Goal: Task Accomplishment & Management: Manage account settings

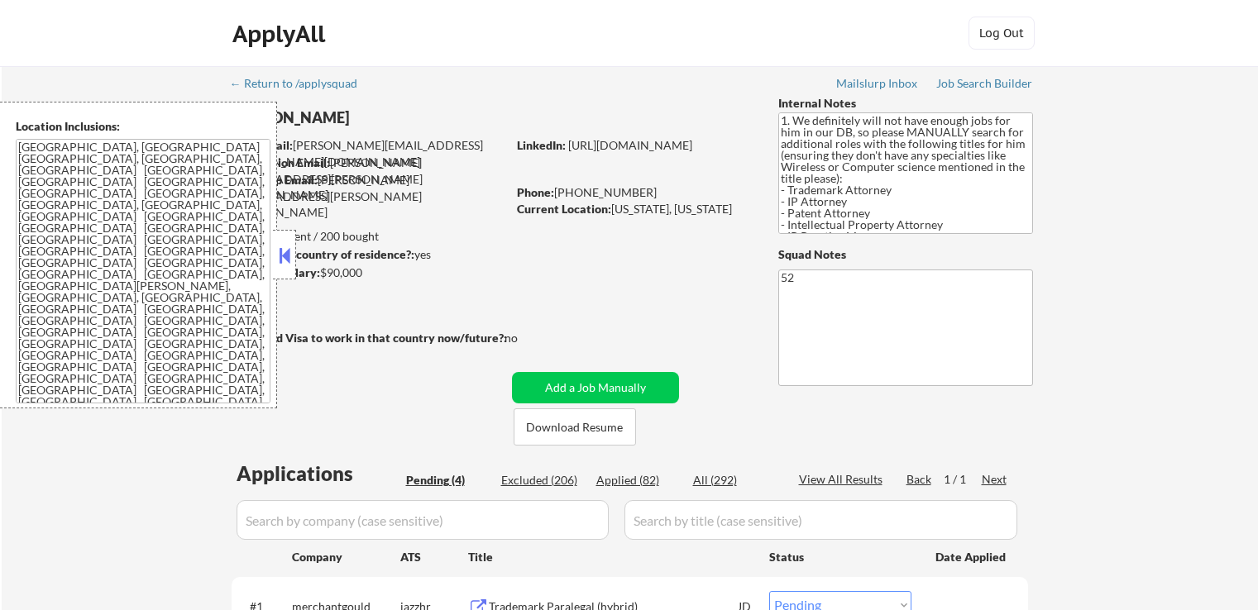
select select ""pending""
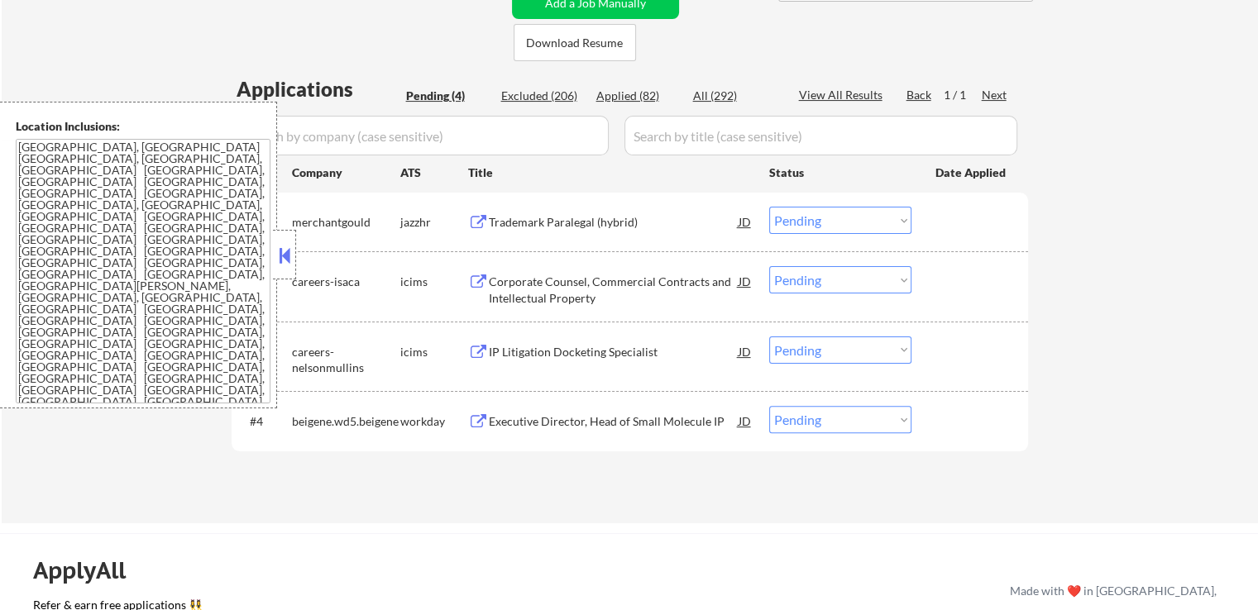
scroll to position [414, 0]
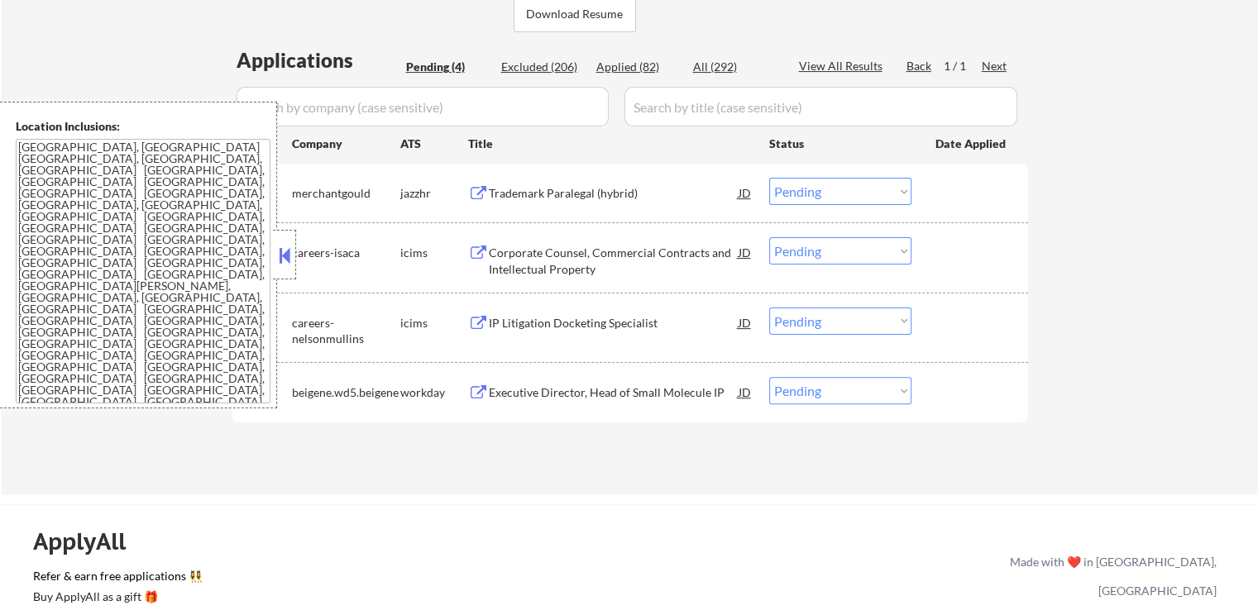
click at [543, 185] on div "Trademark Paralegal (hybrid)" at bounding box center [614, 193] width 250 height 17
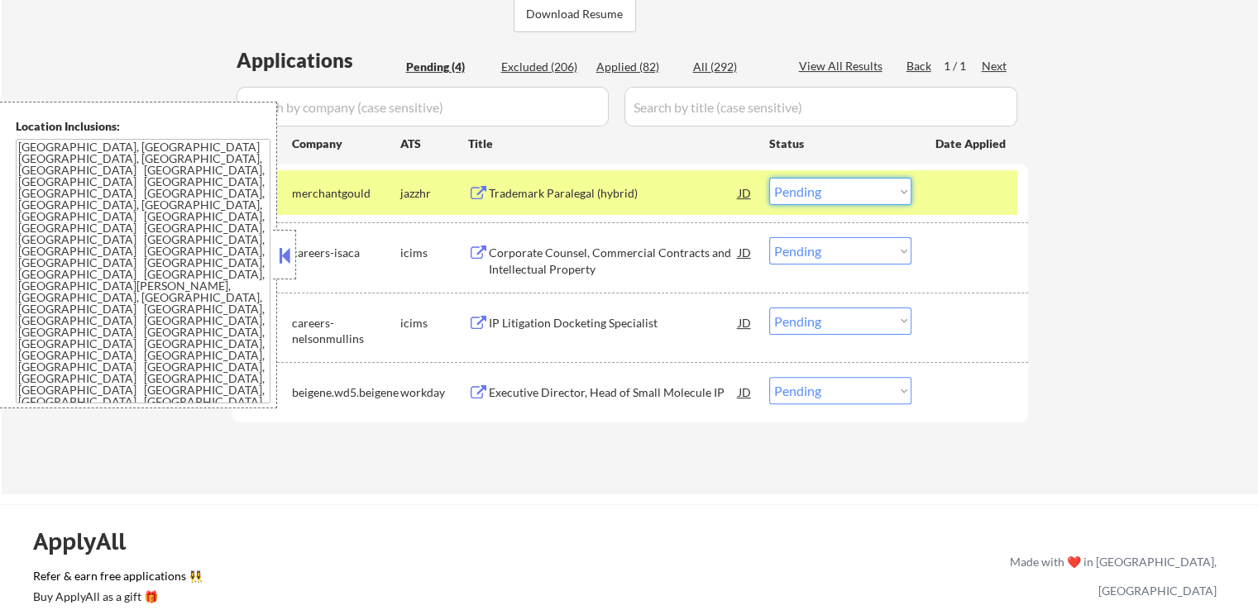
drag, startPoint x: 826, startPoint y: 188, endPoint x: 835, endPoint y: 203, distance: 18.2
click at [827, 188] on select "Choose an option... Pending Applied Excluded (Questions) Excluded (Expired) Exc…" at bounding box center [840, 191] width 142 height 27
click at [769, 178] on select "Choose an option... Pending Applied Excluded (Questions) Excluded (Expired) Exc…" at bounding box center [840, 191] width 142 height 27
select select ""pending""
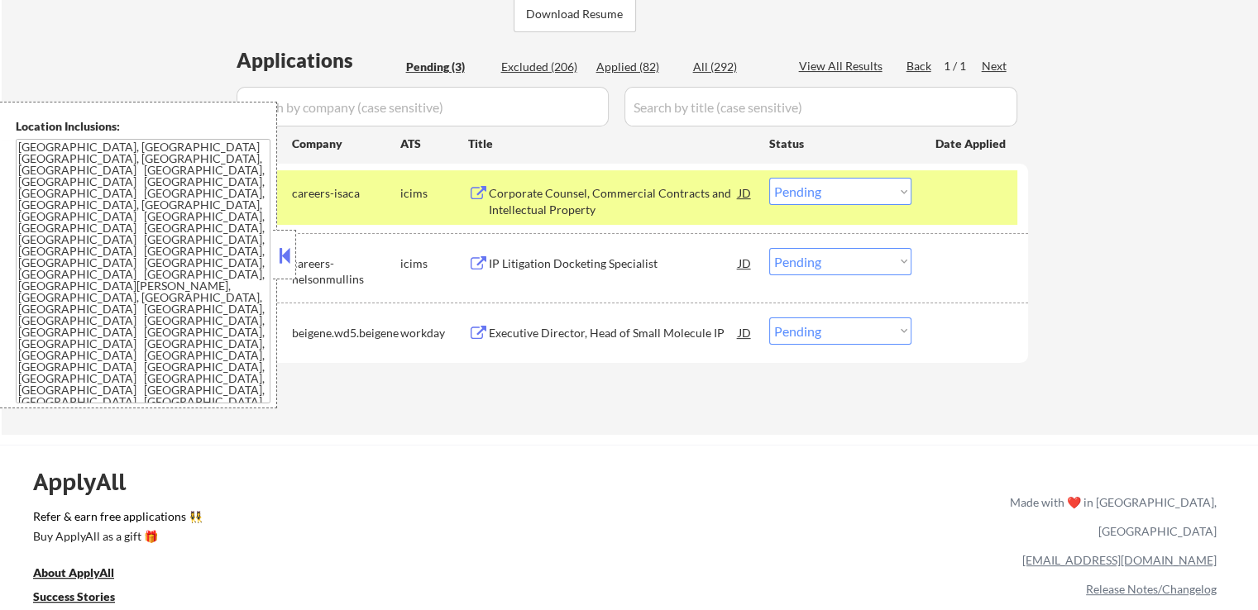
click at [547, 334] on div "Executive Director, Head of Small Molecule IP" at bounding box center [614, 333] width 250 height 17
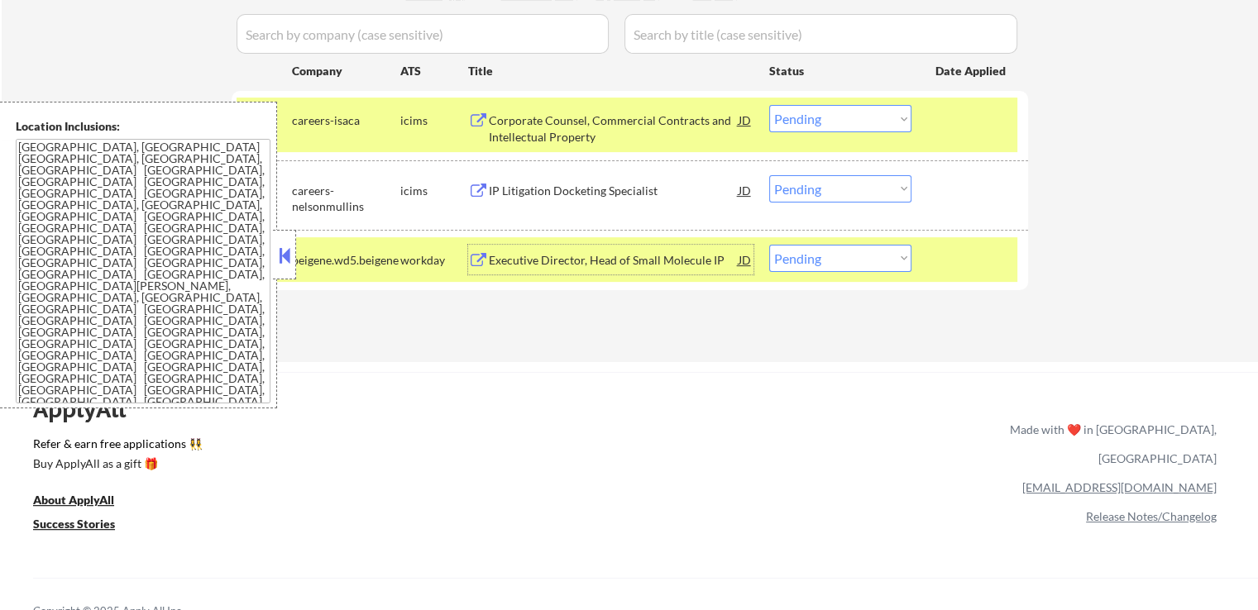
scroll to position [579, 0]
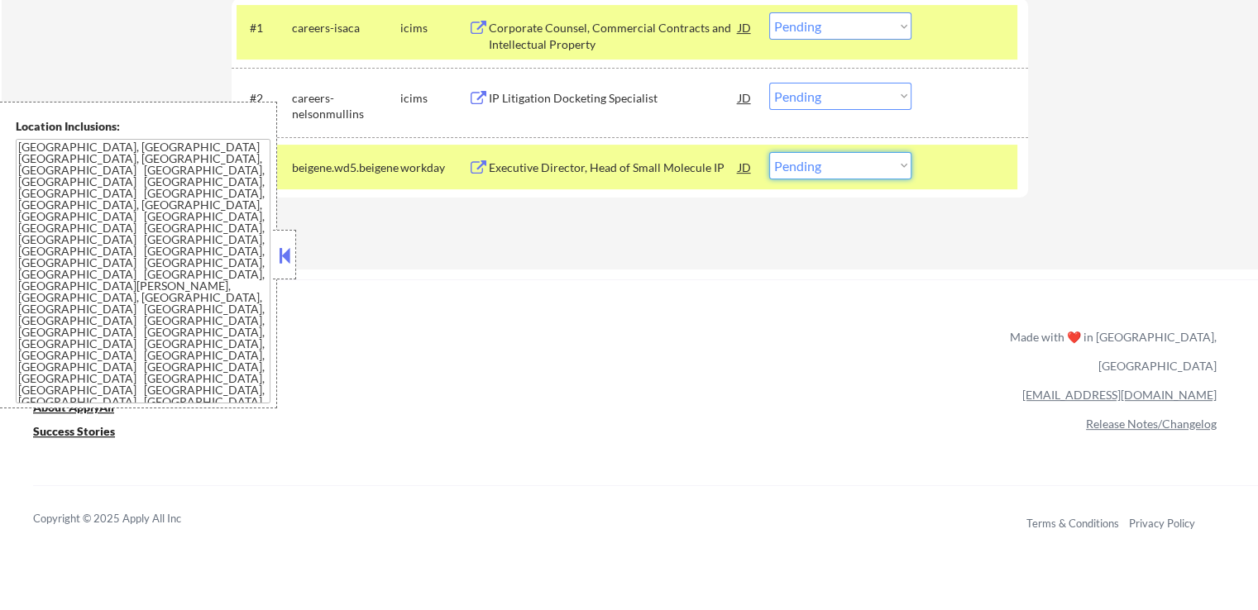
click at [827, 172] on select "Choose an option... Pending Applied Excluded (Questions) Excluded (Expired) Exc…" at bounding box center [840, 165] width 142 height 27
select select ""applied""
click at [769, 152] on select "Choose an option... Pending Applied Excluded (Questions) Excluded (Expired) Exc…" at bounding box center [840, 165] width 142 height 27
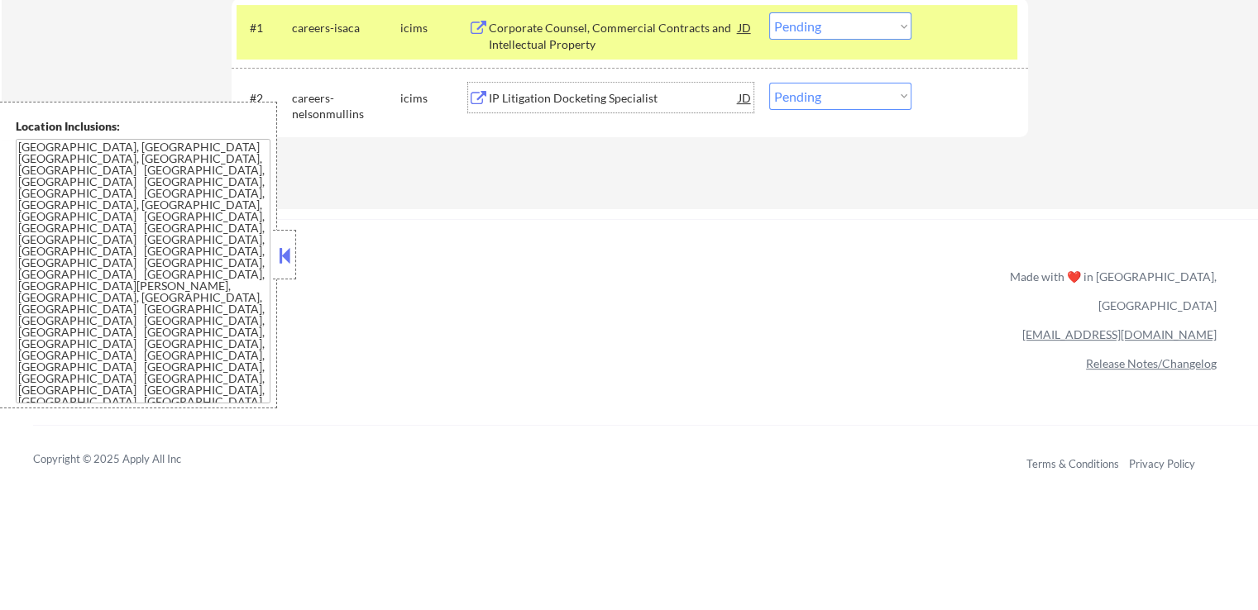
click at [541, 88] on div "IP Litigation Docketing Specialist" at bounding box center [614, 98] width 250 height 30
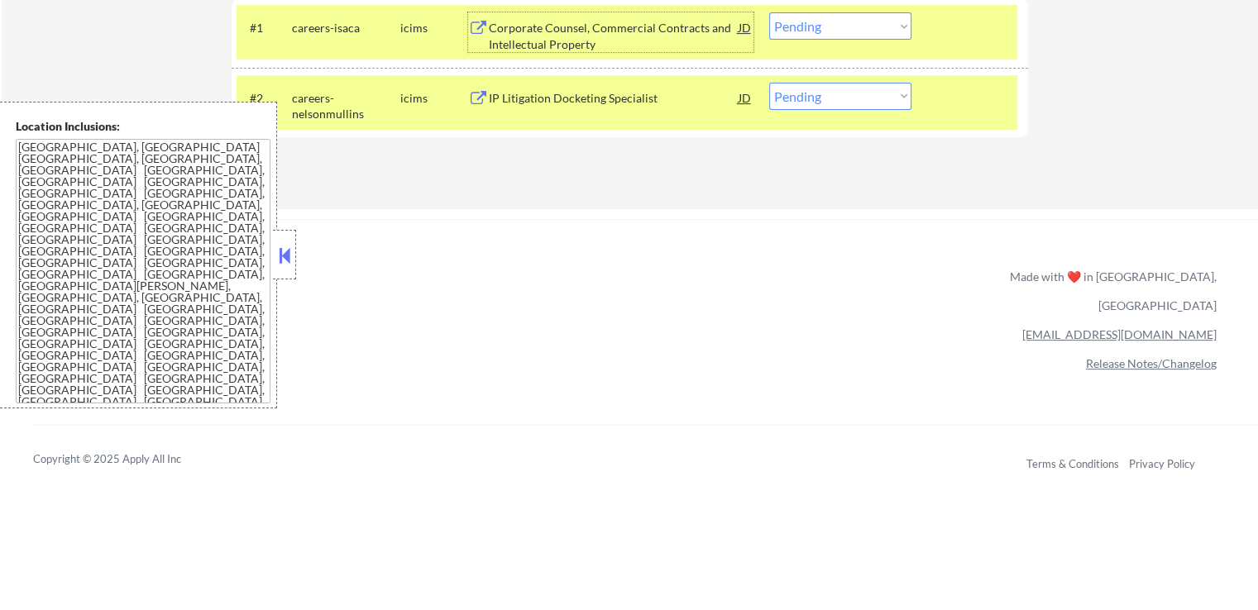
click at [523, 37] on div "Corporate Counsel, Commercial Contracts and Intellectual Property" at bounding box center [614, 36] width 250 height 32
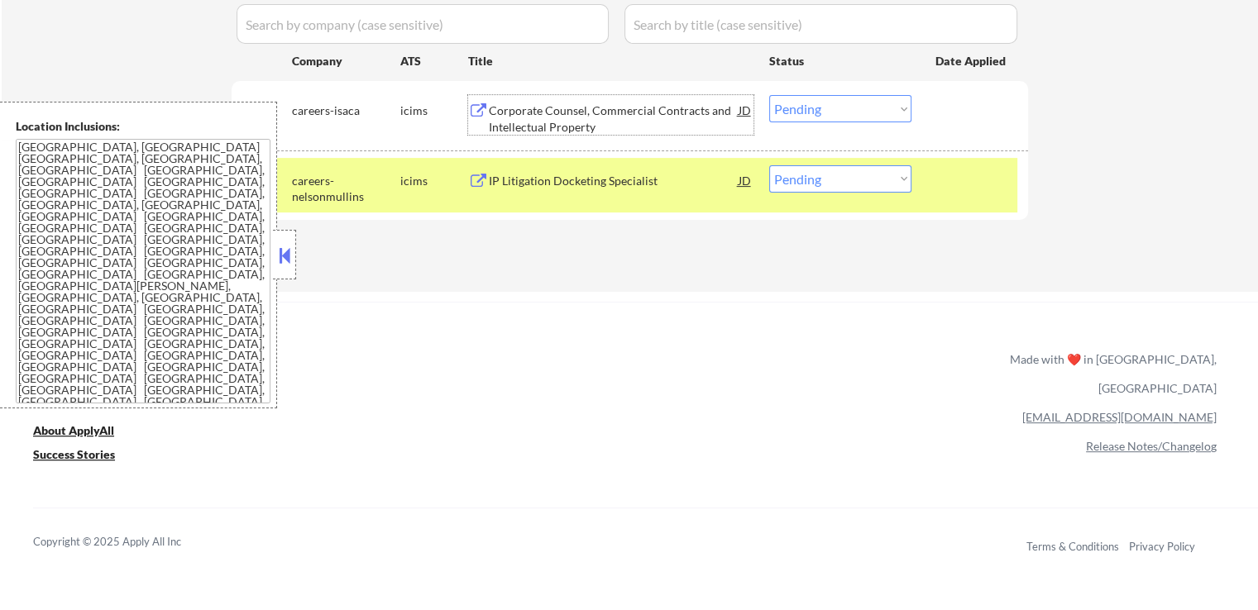
scroll to position [496, 0]
click at [825, 108] on select "Choose an option... Pending Applied Excluded (Questions) Excluded (Expired) Exc…" at bounding box center [840, 108] width 142 height 27
click at [769, 95] on select "Choose an option... Pending Applied Excluded (Questions) Excluded (Expired) Exc…" at bounding box center [840, 108] width 142 height 27
select select ""pending""
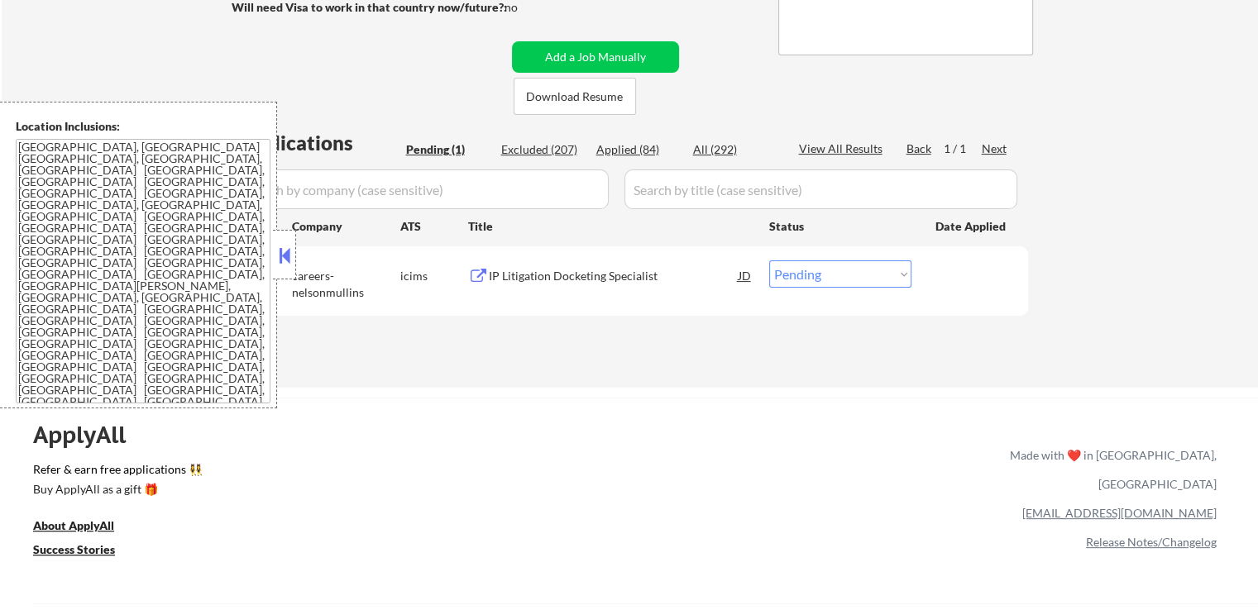
scroll to position [0, 0]
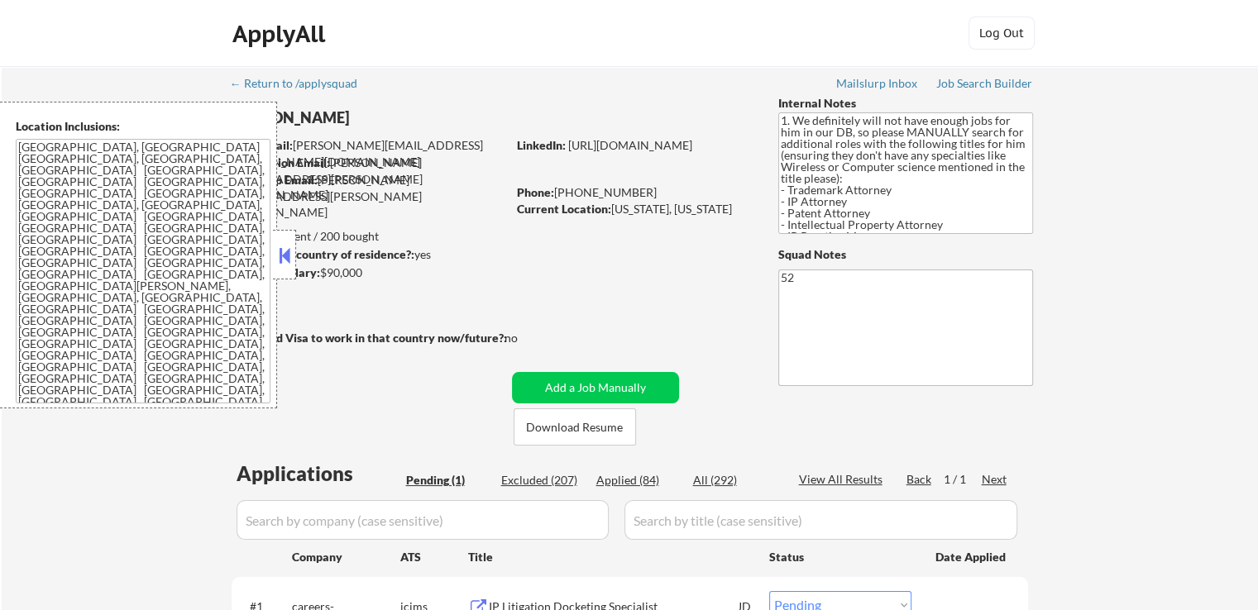
click at [276, 256] on button at bounding box center [284, 255] width 18 height 25
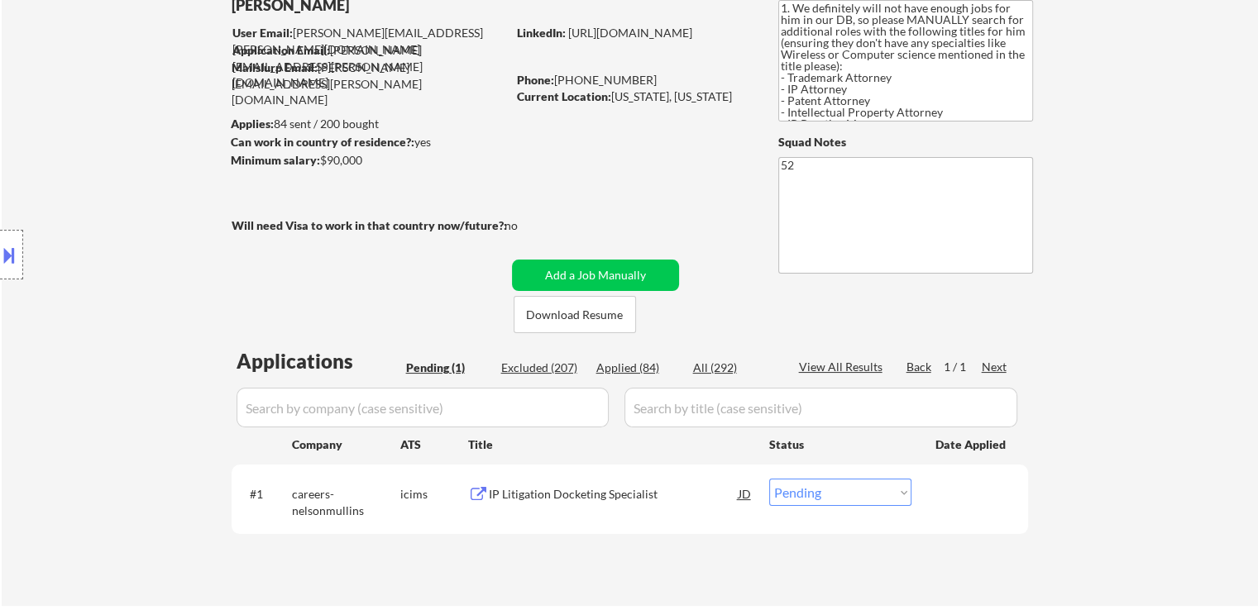
scroll to position [248, 0]
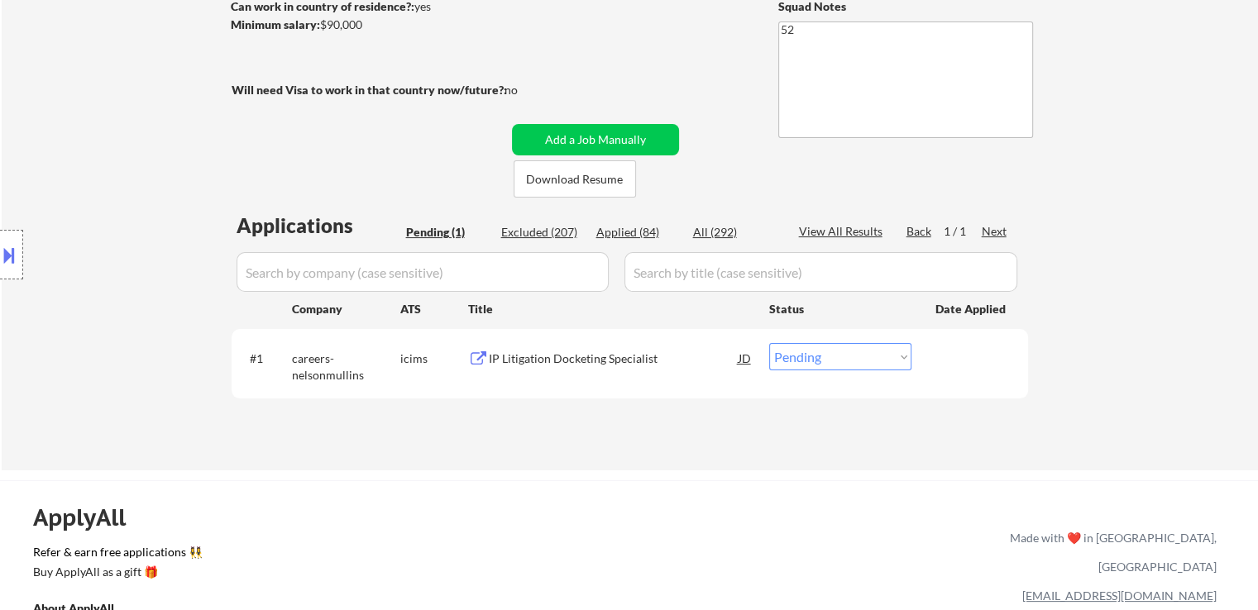
click at [476, 351] on div "IP Litigation Docketing Specialist JD" at bounding box center [610, 358] width 285 height 30
